Goal: Find specific page/section: Find specific page/section

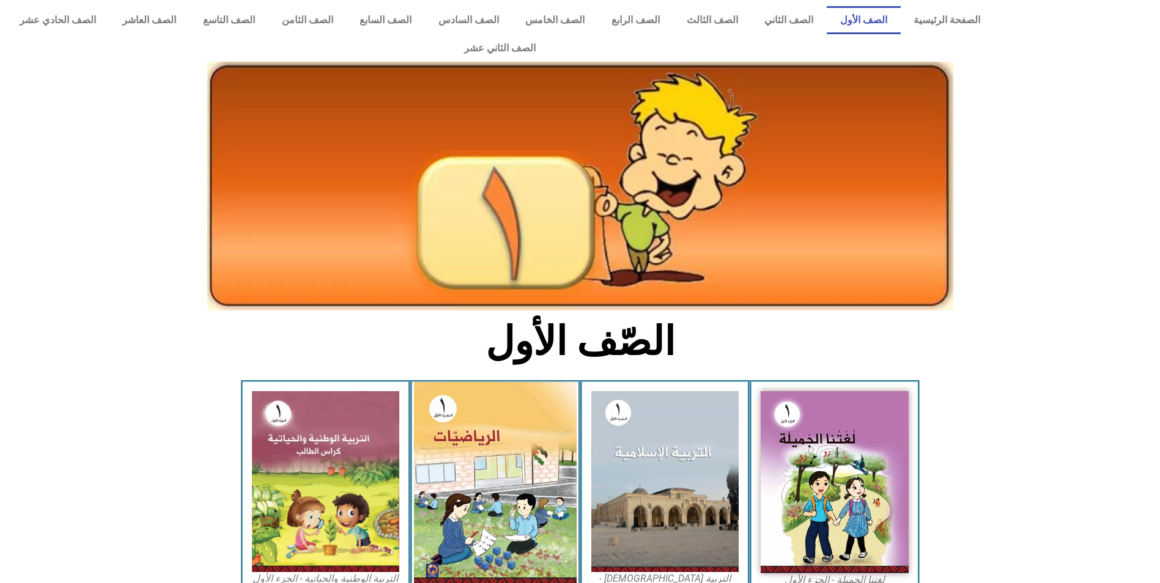
click at [458, 399] on img at bounding box center [495, 484] width 163 height 204
click at [462, 397] on img at bounding box center [495, 484] width 163 height 204
click at [464, 394] on img at bounding box center [495, 484] width 163 height 204
click at [448, 388] on img at bounding box center [495, 484] width 163 height 204
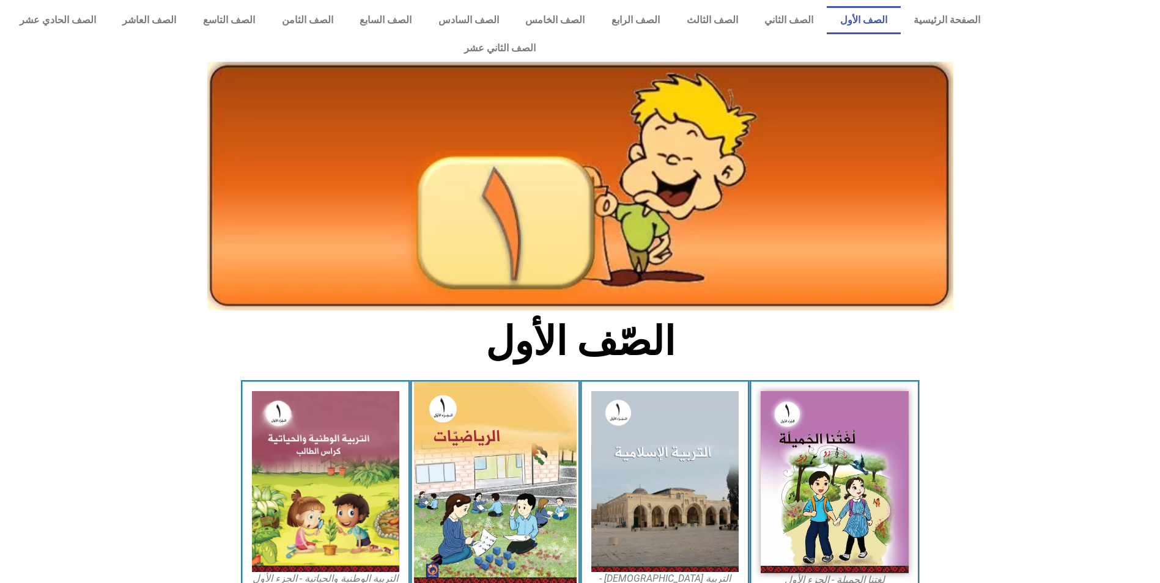
click at [448, 388] on img at bounding box center [495, 484] width 163 height 204
click at [449, 387] on img at bounding box center [495, 484] width 163 height 204
